Goal: Task Accomplishment & Management: Use online tool/utility

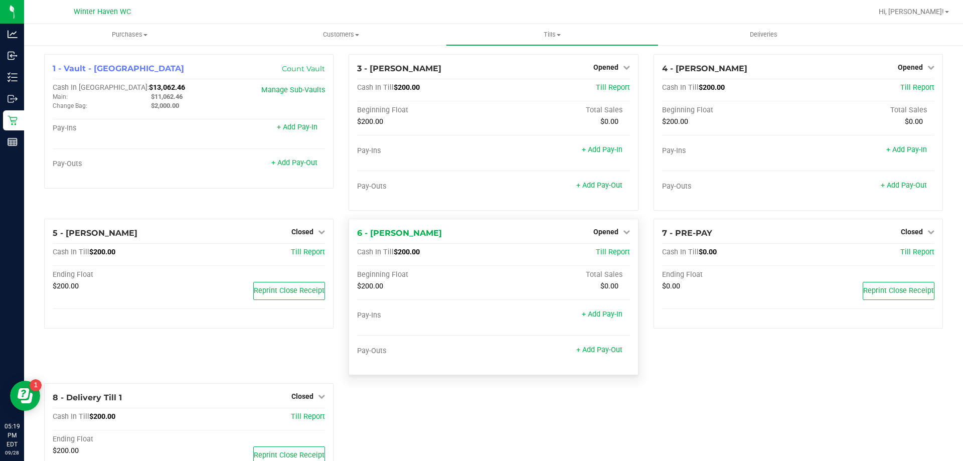
drag, startPoint x: 622, startPoint y: 230, endPoint x: 627, endPoint y: 230, distance: 5.5
click at [623, 230] on icon at bounding box center [626, 231] width 7 height 7
click at [605, 251] on link "Close Till" at bounding box center [607, 253] width 27 height 8
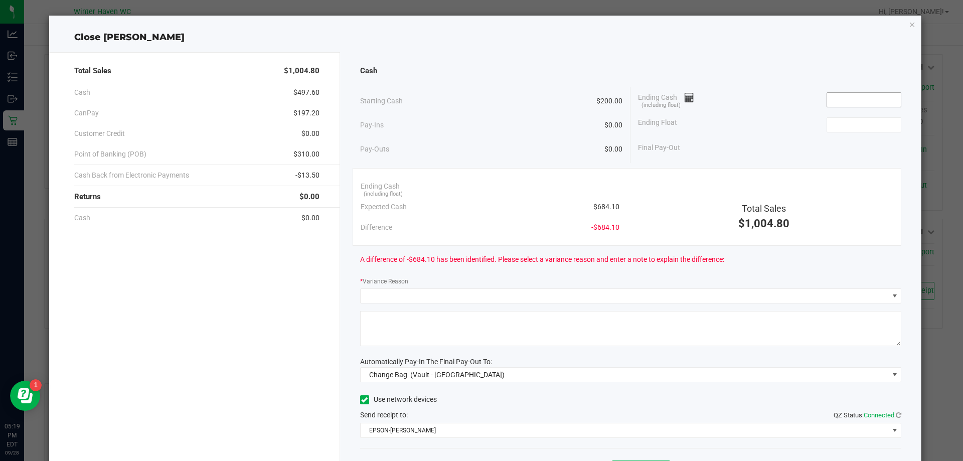
click at [848, 97] on input at bounding box center [864, 100] width 74 height 14
type input "2"
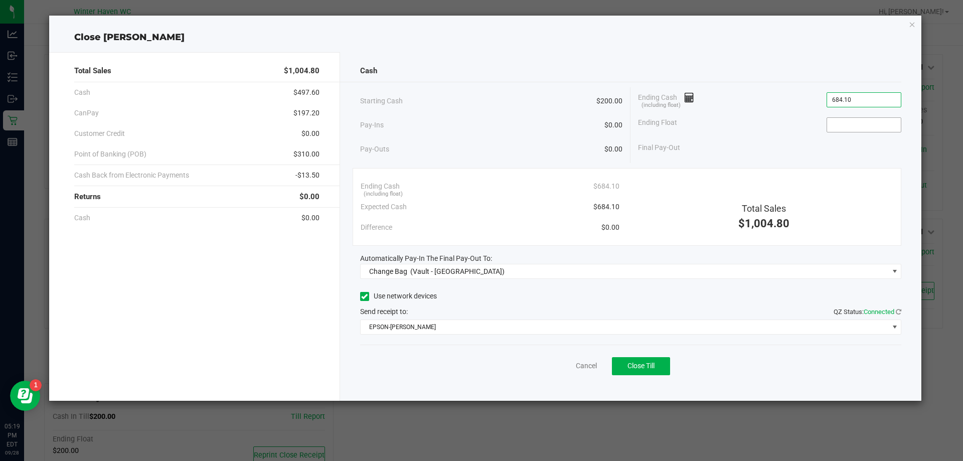
type input "$684.10"
click at [873, 123] on input at bounding box center [864, 125] width 74 height 14
type input "$200.00"
drag, startPoint x: 687, startPoint y: 162, endPoint x: 696, endPoint y: 145, distance: 19.3
click at [687, 160] on div "Starting Cash $200.00 Pay-Ins $0.00 Pay-Outs $0.00 Ending Cash (including float…" at bounding box center [631, 125] width 542 height 76
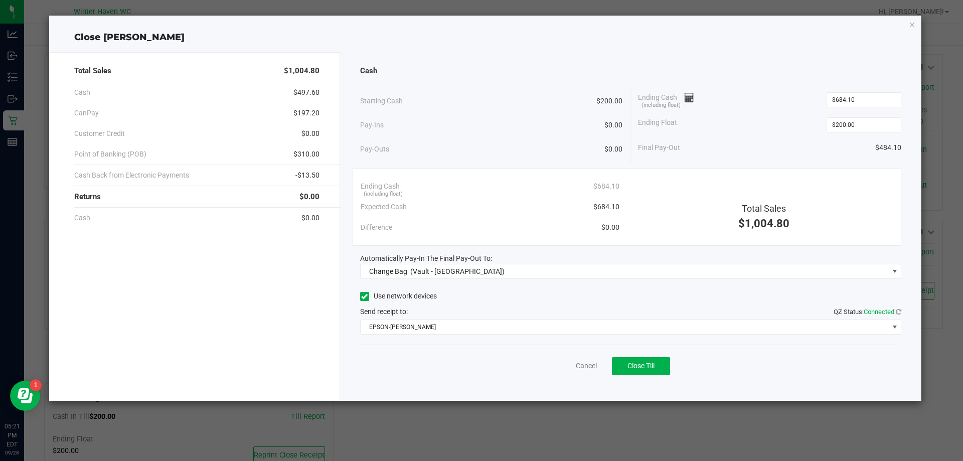
click at [501, 280] on div "Cash Starting Cash $200.00 Pay-Ins $0.00 Pay-Outs $0.00 Ending Cash (including …" at bounding box center [631, 226] width 582 height 349
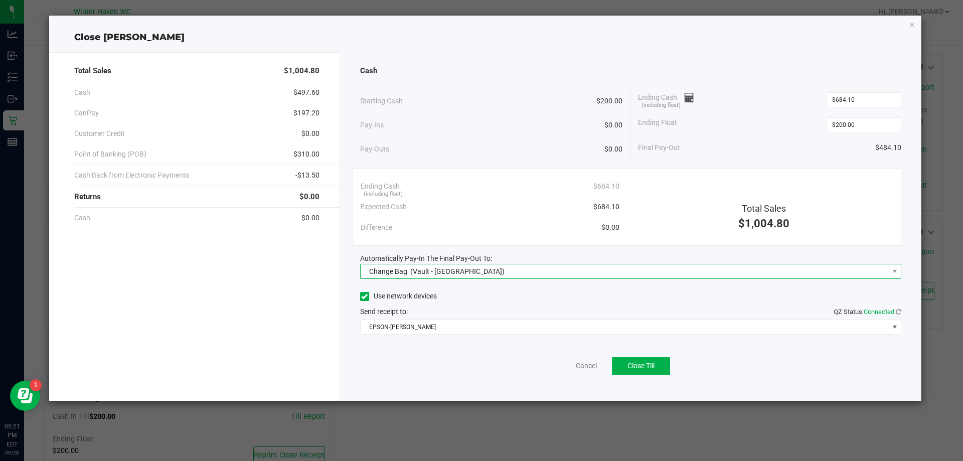
click at [499, 271] on span "Change Bag (Vault - [GEOGRAPHIC_DATA])" at bounding box center [625, 271] width 528 height 14
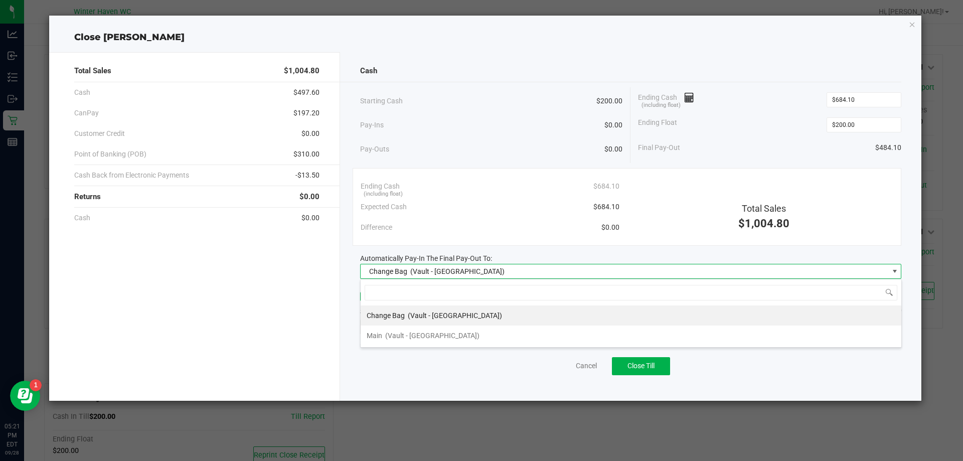
scroll to position [15, 541]
click at [442, 330] on div "Main (Vault - [GEOGRAPHIC_DATA])" at bounding box center [423, 336] width 113 height 18
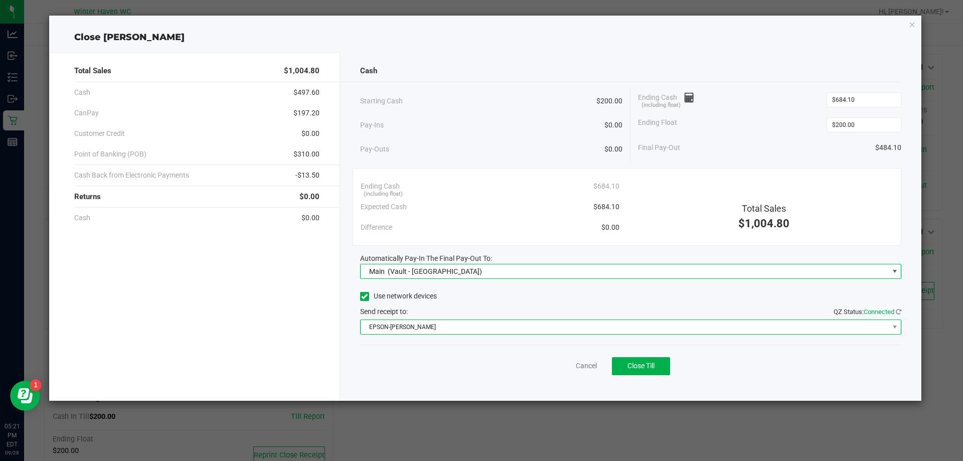
click at [460, 328] on span "EPSON-[PERSON_NAME]" at bounding box center [625, 327] width 528 height 14
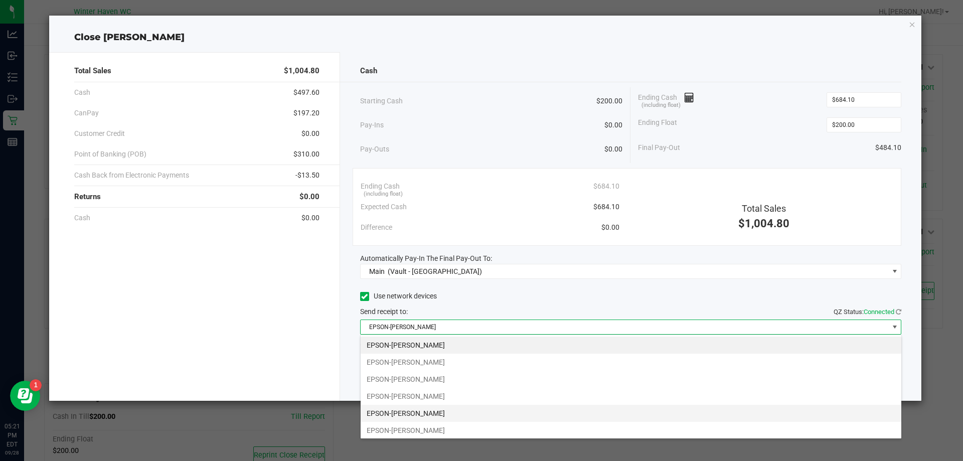
click at [452, 418] on li "EPSON-[PERSON_NAME]" at bounding box center [631, 413] width 541 height 17
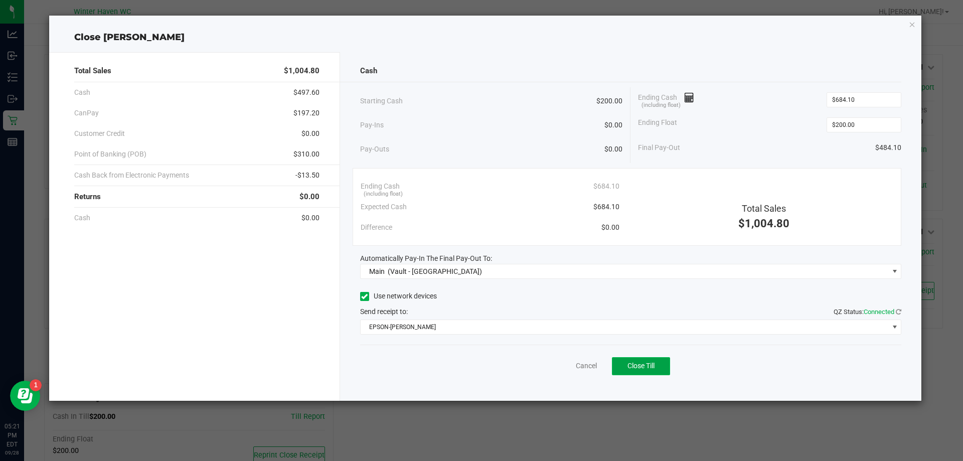
click at [635, 367] on span "Close Till" at bounding box center [641, 366] width 27 height 8
